Goal: Transaction & Acquisition: Obtain resource

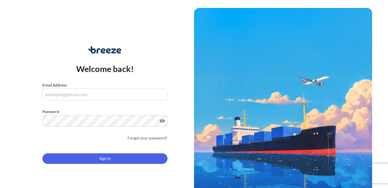
type input "[EMAIL_ADDRESS][DOMAIN_NAME]"
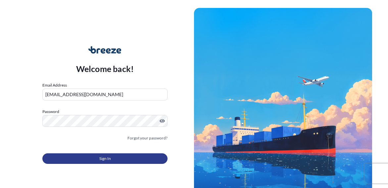
click at [139, 162] on button "Sign In" at bounding box center [104, 158] width 125 height 11
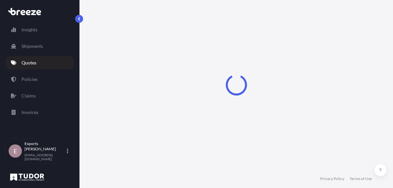
select select "Road"
select select "Air"
select select "1"
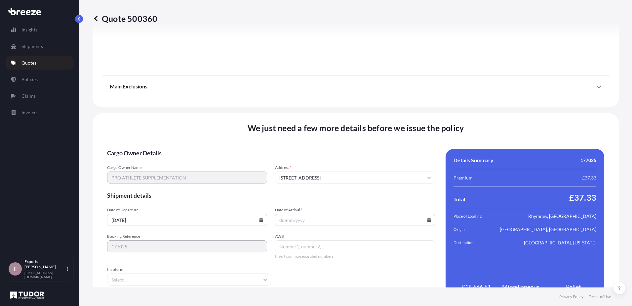
scroll to position [797, 0]
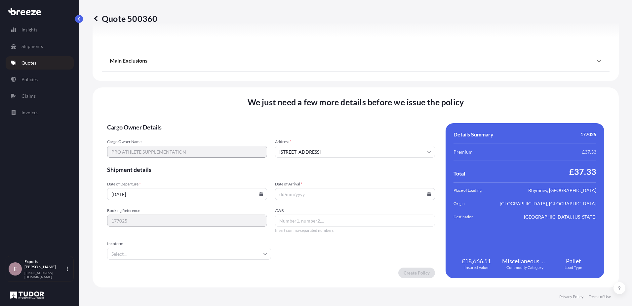
click at [261, 188] on icon at bounding box center [261, 194] width 4 height 4
click at [203, 109] on button "3" at bounding box center [202, 110] width 11 height 11
type input "[DATE]"
click at [387, 188] on input "Date of Arrival *" at bounding box center [355, 194] width 160 height 12
click at [387, 188] on icon at bounding box center [430, 194] width 4 height 4
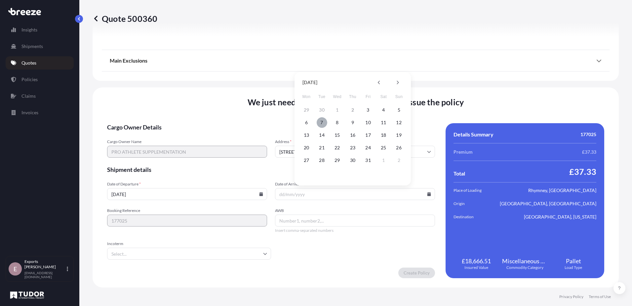
click at [325, 122] on button "7" at bounding box center [322, 122] width 11 height 11
type input "[DATE]"
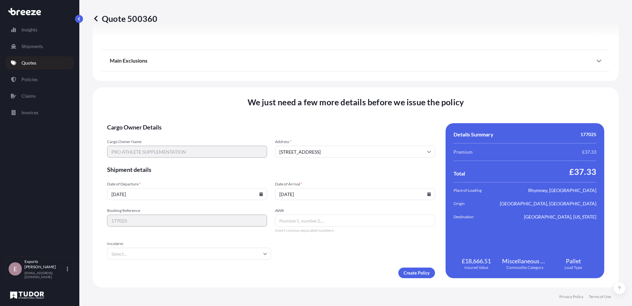
click at [289, 188] on input "AWB" at bounding box center [355, 220] width 160 height 12
type input "575,50057523"
click at [222, 188] on input "Incoterm" at bounding box center [189, 253] width 164 height 12
type input "cif"
click at [204, 188] on li "CIF" at bounding box center [188, 271] width 157 height 13
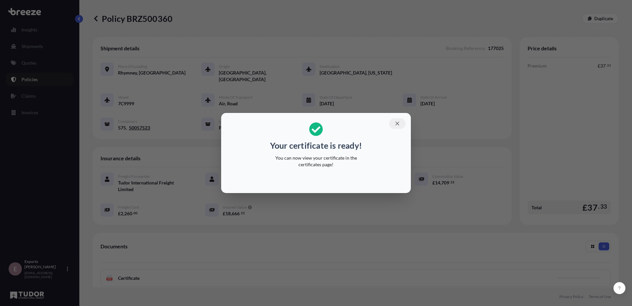
click at [387, 122] on icon "button" at bounding box center [398, 123] width 6 height 6
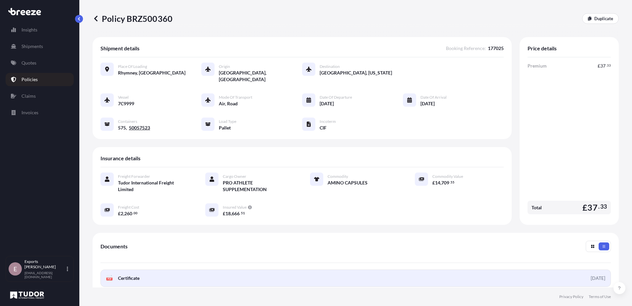
click at [243, 188] on link "PDF Certificate [DATE]" at bounding box center [356, 277] width 511 height 17
